Goal: Find specific page/section: Find specific page/section

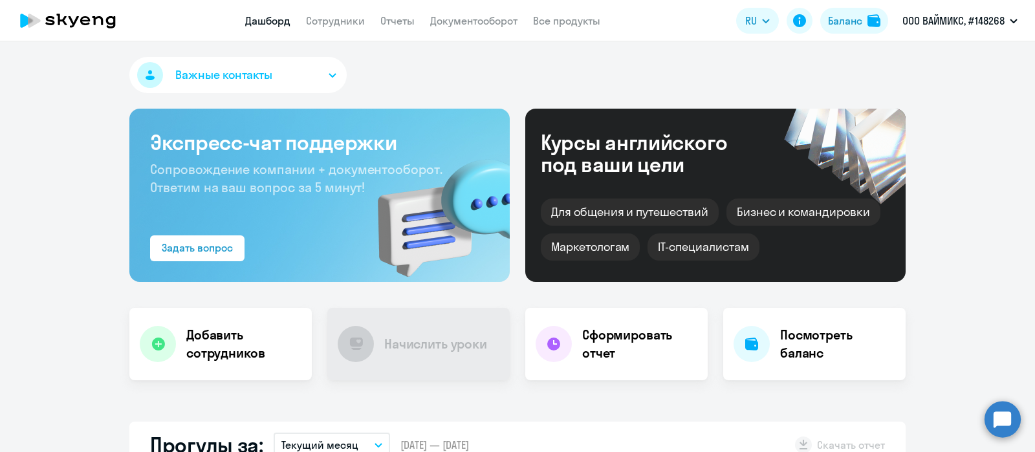
click at [492, 15] on link "Документооборот" at bounding box center [473, 20] width 87 height 13
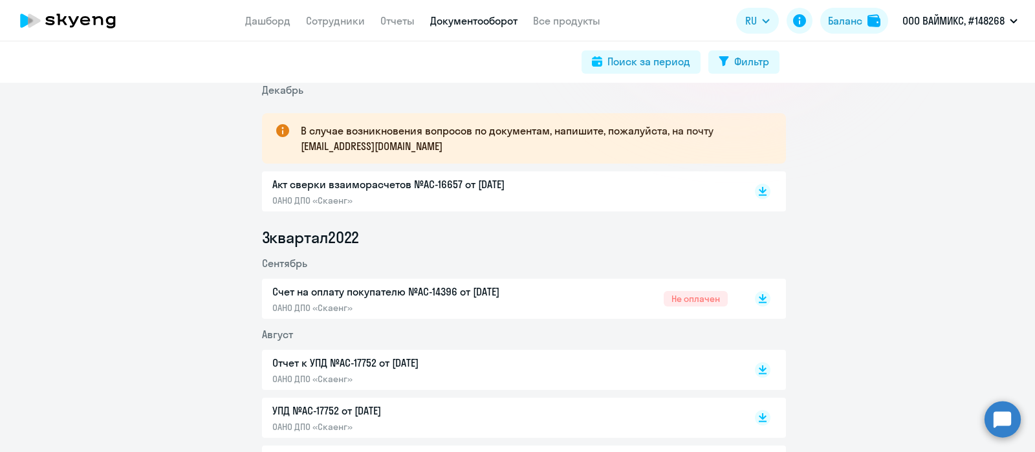
scroll to position [232, 0]
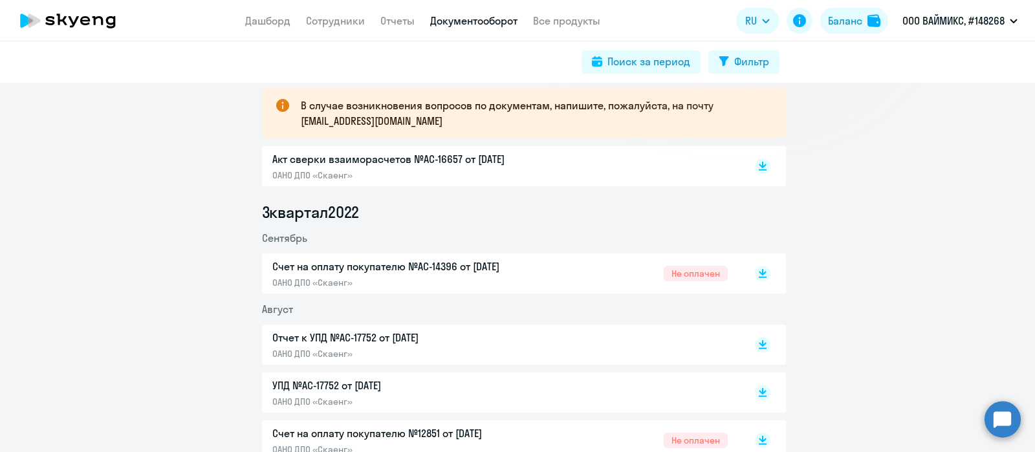
click at [440, 280] on p "ОАНО ДПО «Скаенг»" at bounding box center [408, 283] width 272 height 12
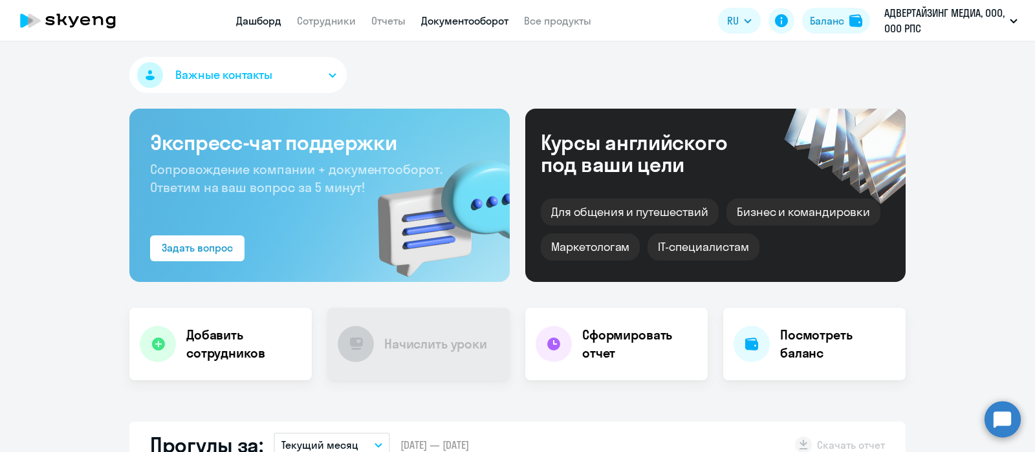
click at [493, 25] on link "Документооборот" at bounding box center [464, 20] width 87 height 13
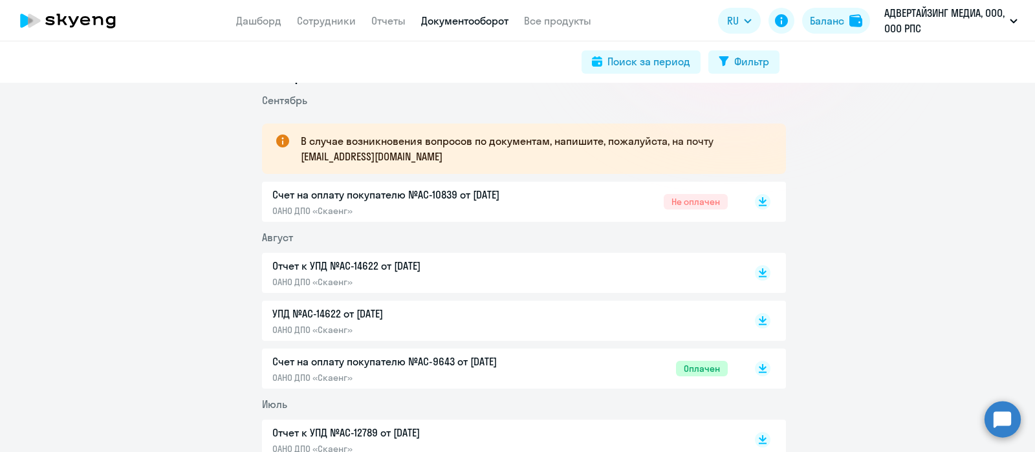
scroll to position [197, 0]
click at [362, 184] on div "Счет на оплату покупателю №AC-10839 от 02.09.2025 ОАНО ДПО «Скаенг» Не оплачен" at bounding box center [524, 201] width 524 height 40
click at [363, 199] on p "Счет на оплату покупателю №AC-10839 от 02.09.2025" at bounding box center [408, 194] width 272 height 16
